Goal: Task Accomplishment & Management: Manage account settings

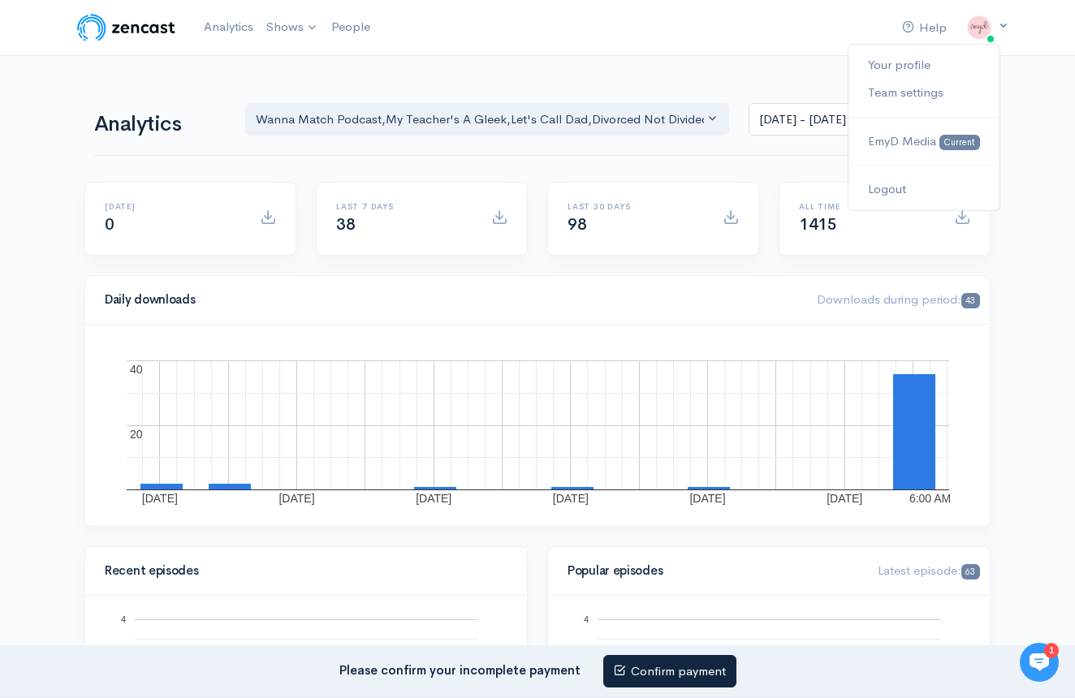
click at [984, 31] on img at bounding box center [979, 27] width 32 height 32
click at [1005, 26] on icon at bounding box center [1003, 25] width 11 height 11
click at [994, 33] on img at bounding box center [979, 27] width 32 height 32
click at [935, 68] on link "Your profile" at bounding box center [924, 65] width 151 height 28
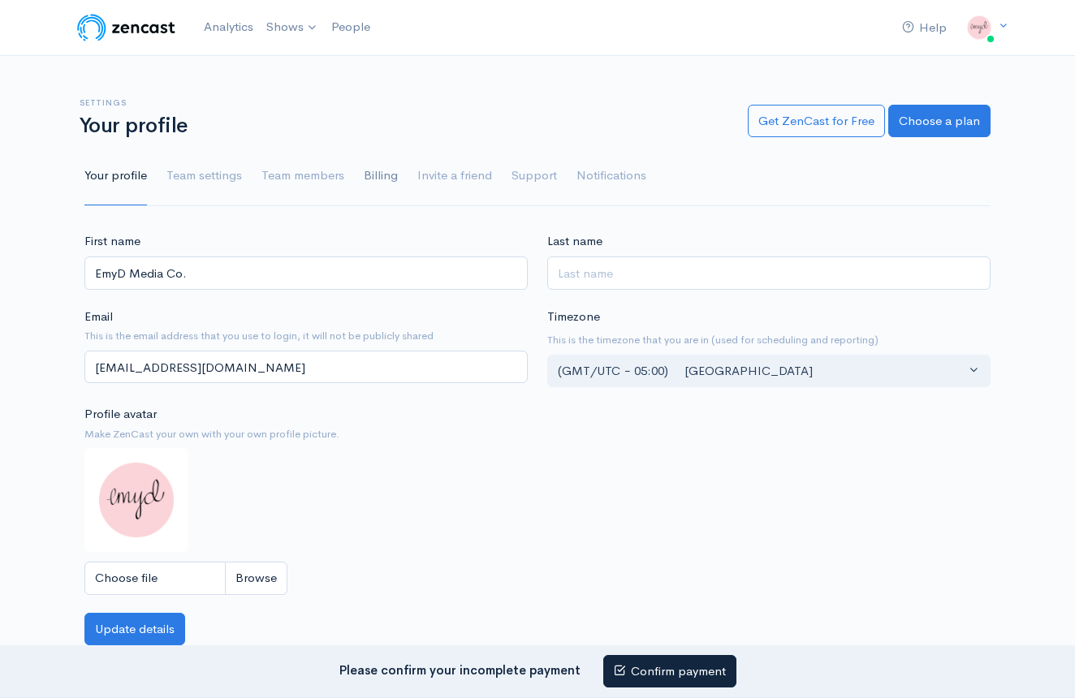
click at [373, 178] on link "Billing" at bounding box center [381, 176] width 34 height 58
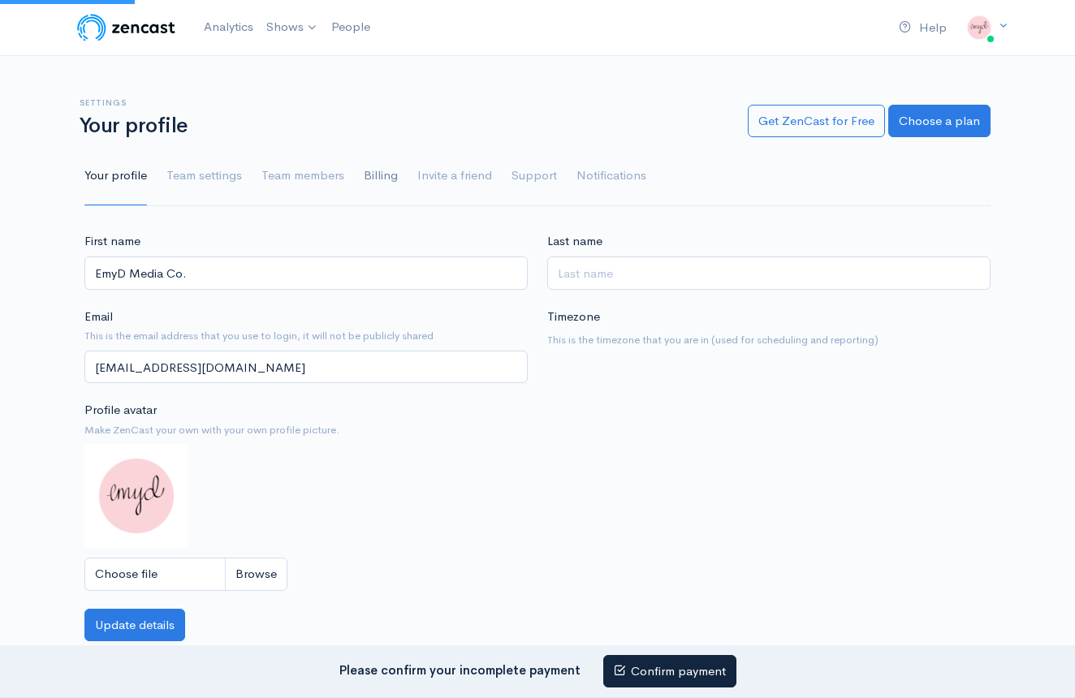
click at [385, 181] on link "Billing" at bounding box center [381, 176] width 34 height 58
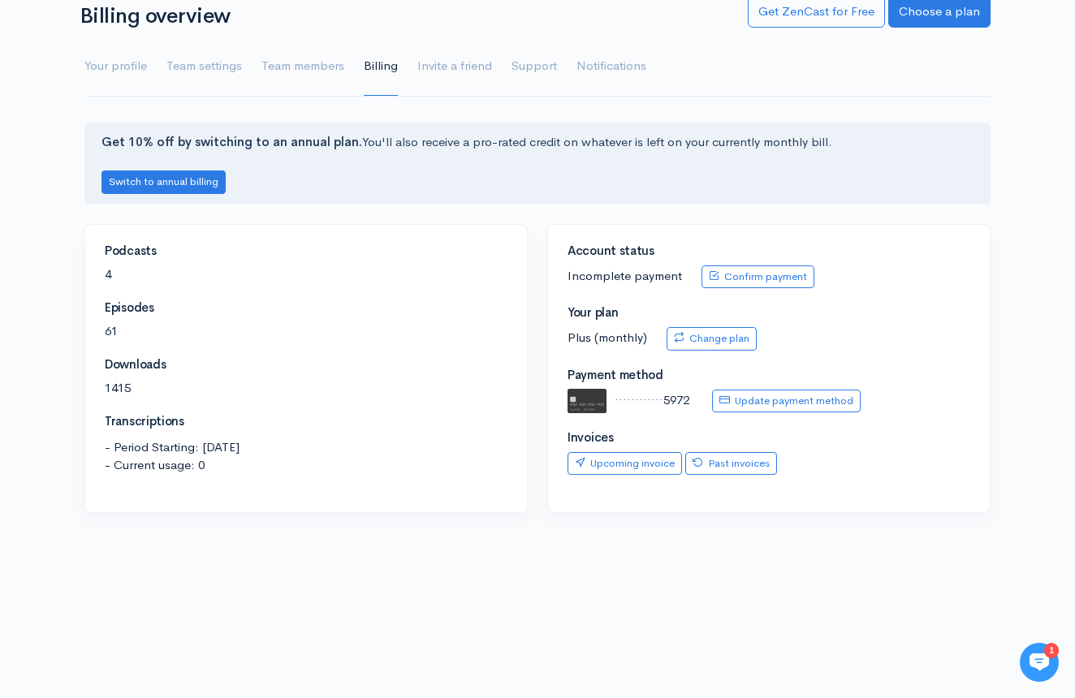
scroll to position [117, 0]
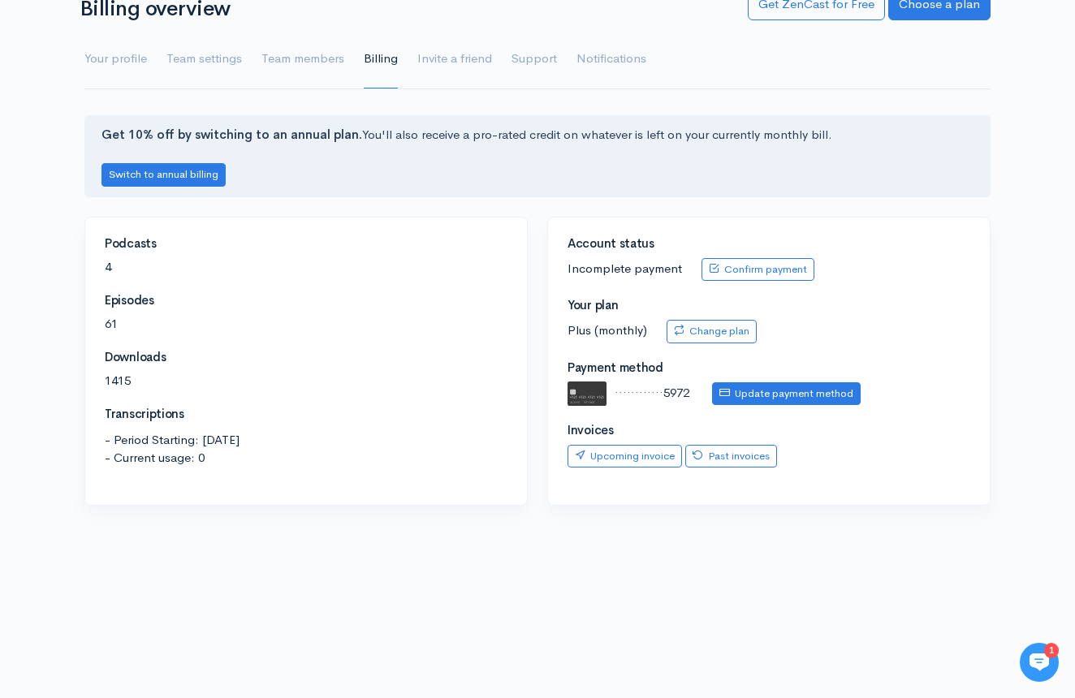
click at [771, 389] on link "Update payment method" at bounding box center [786, 394] width 149 height 24
